Goal: Go to known website: Go to known website

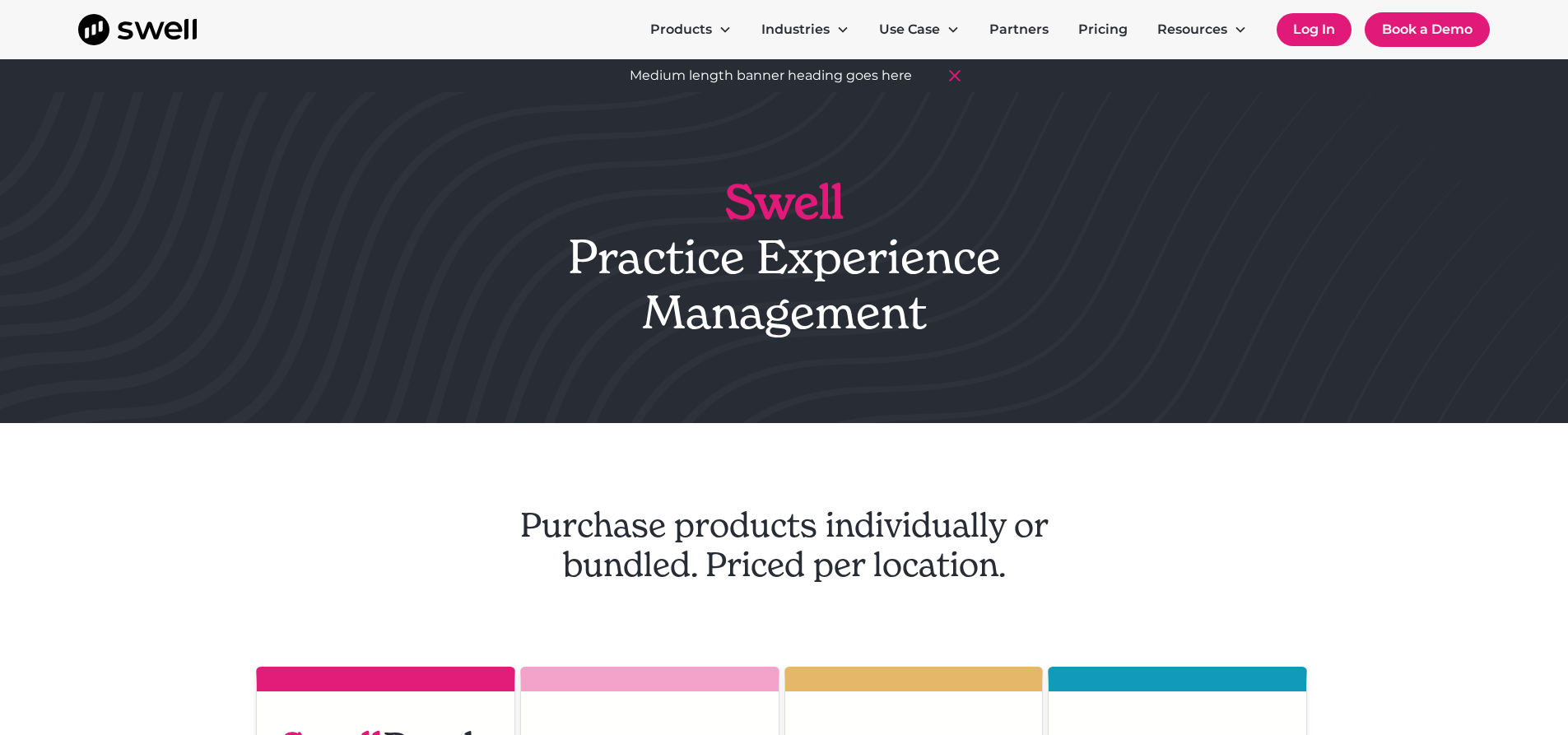
click at [1310, 31] on link "Log In" at bounding box center [1314, 29] width 75 height 33
click at [1317, 21] on link "Log In" at bounding box center [1314, 29] width 75 height 33
click at [1313, 28] on link "Log In" at bounding box center [1314, 29] width 75 height 33
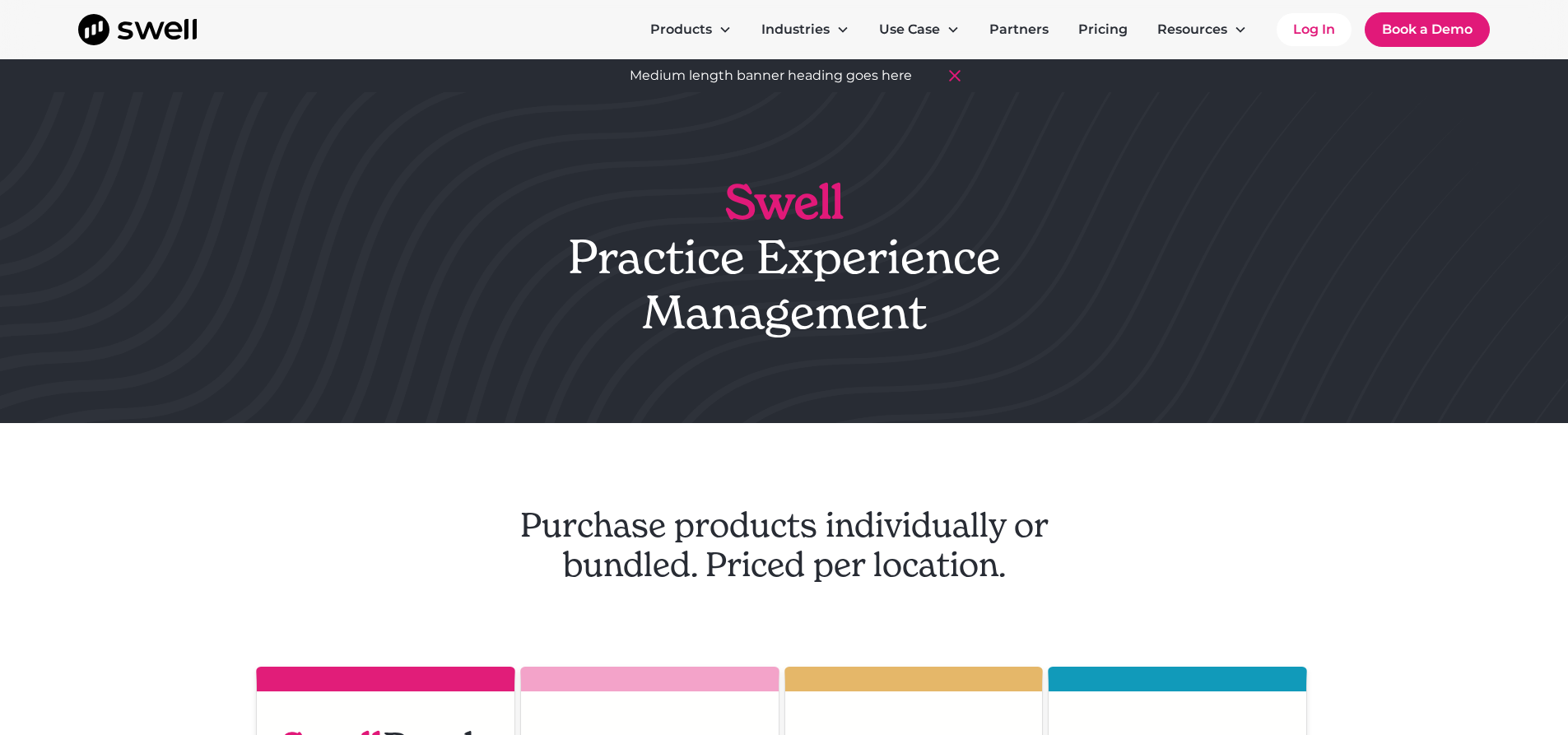
click at [1109, 130] on section "Swell Practice Experience Management" at bounding box center [784, 258] width 1568 height 331
click at [1309, 28] on link "Log In" at bounding box center [1314, 29] width 75 height 33
